Goal: Transaction & Acquisition: Purchase product/service

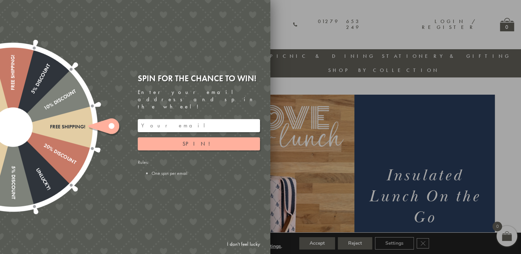
click at [351, 100] on div at bounding box center [260, 127] width 521 height 254
click at [244, 241] on link "I don't feel lucky" at bounding box center [243, 244] width 40 height 13
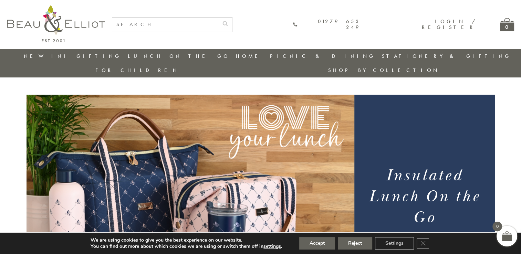
click at [227, 174] on img at bounding box center [190, 198] width 328 height 206
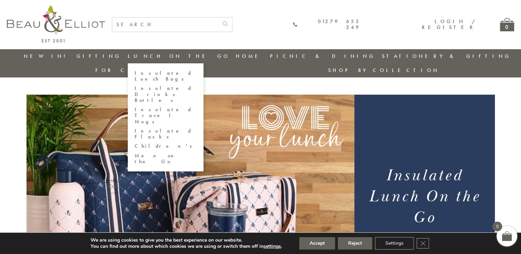
click at [150, 71] on link "Insulated Lunch Bags" at bounding box center [166, 76] width 62 height 12
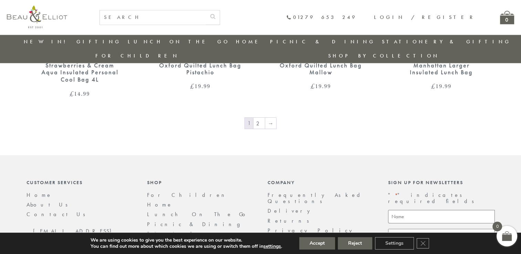
scroll to position [1211, 0]
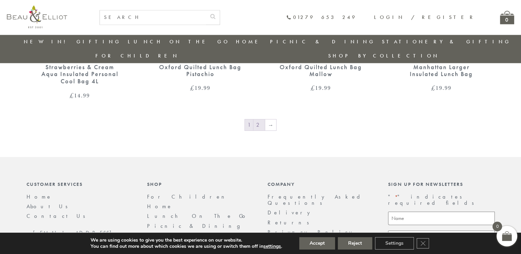
click at [262, 119] on link "2" at bounding box center [258, 124] width 11 height 11
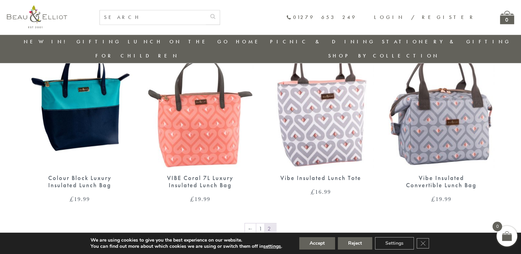
scroll to position [931, 0]
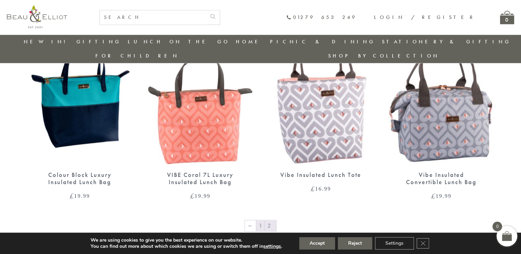
click at [262, 220] on link "1" at bounding box center [260, 225] width 8 height 11
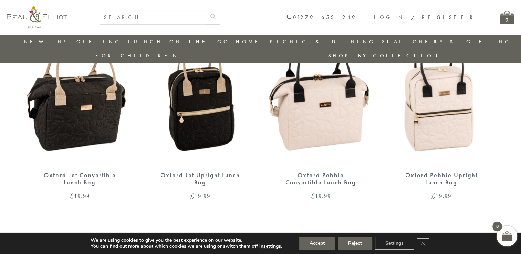
scroll to position [492, 0]
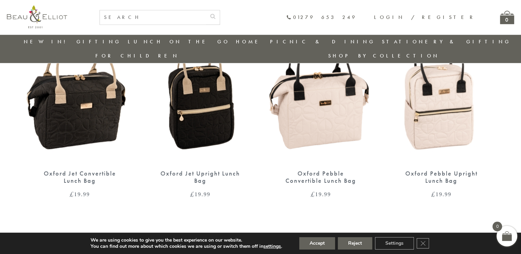
click at [315, 80] on img at bounding box center [320, 94] width 107 height 138
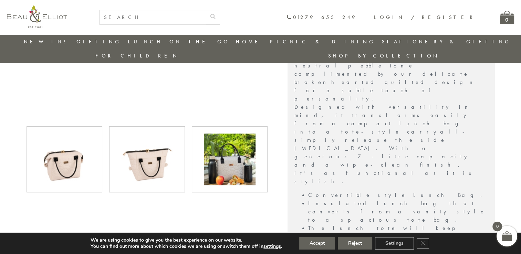
scroll to position [289, 0]
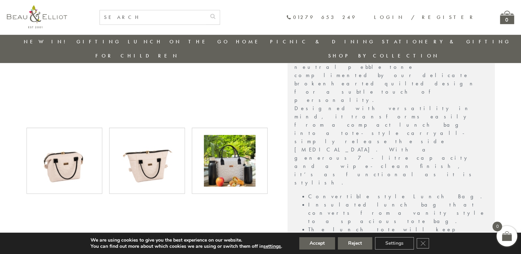
click at [156, 140] on img at bounding box center [147, 161] width 52 height 52
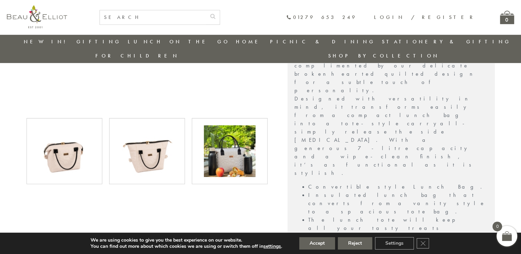
scroll to position [288, 0]
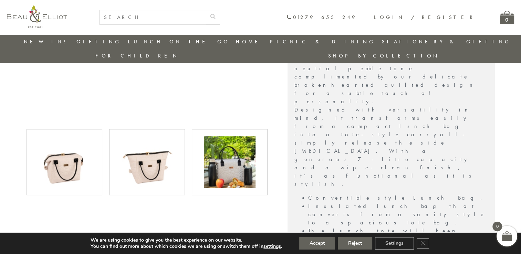
click at [227, 146] on img at bounding box center [230, 162] width 52 height 52
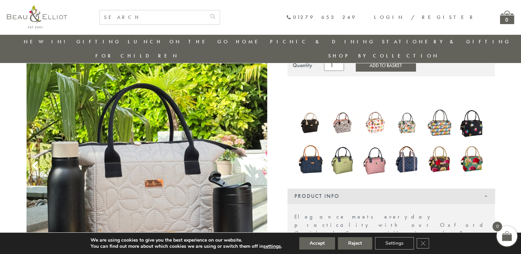
scroll to position [95, 0]
